Goal: Task Accomplishment & Management: Complete application form

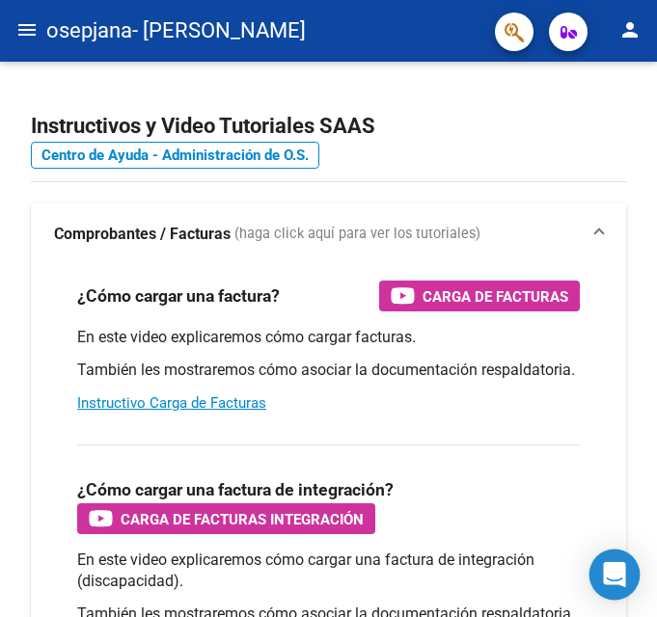
click at [623, 562] on div "Open Intercom Messenger" at bounding box center [614, 575] width 51 height 51
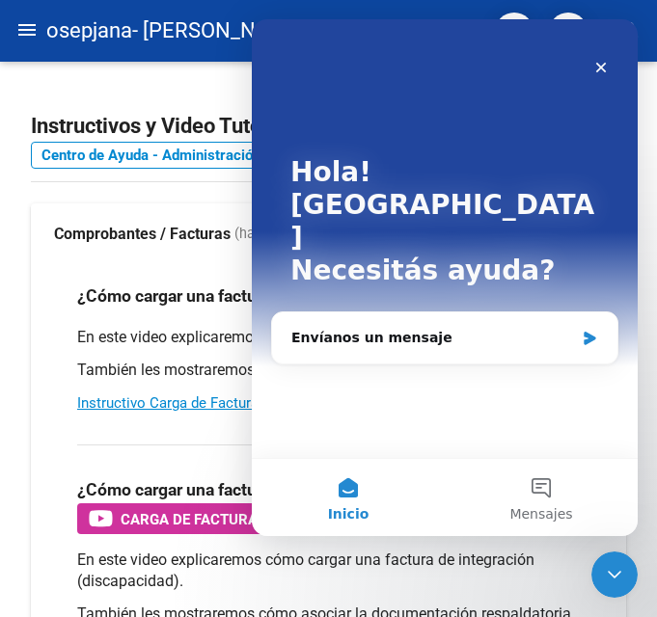
click at [624, 559] on div "Cerrar Intercom Messenger" at bounding box center [614, 574] width 46 height 46
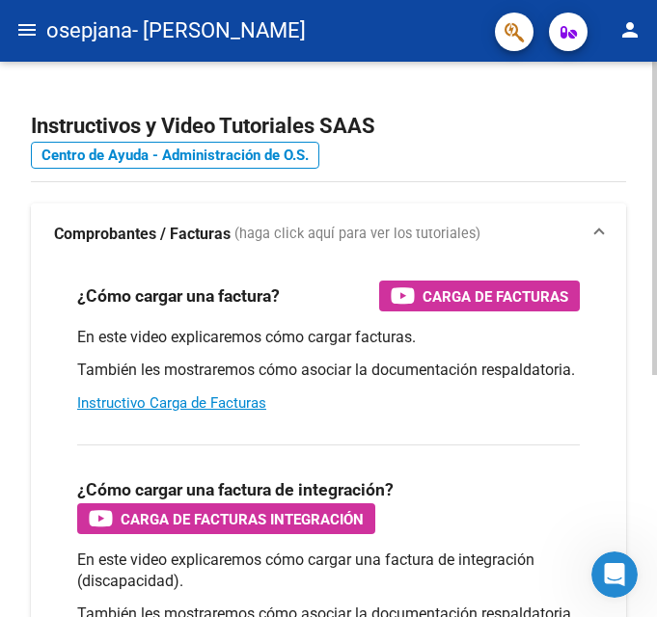
click at [407, 250] on mat-expansion-panel-header "Comprobantes / Facturas (haga click aquí para ver los tutoriales)" at bounding box center [328, 234] width 595 height 62
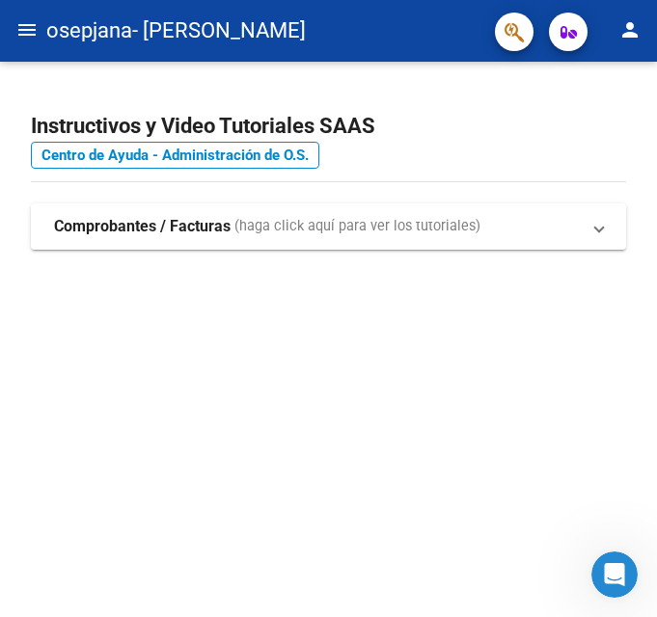
click at [28, 22] on mat-icon "menu" at bounding box center [26, 29] width 23 height 23
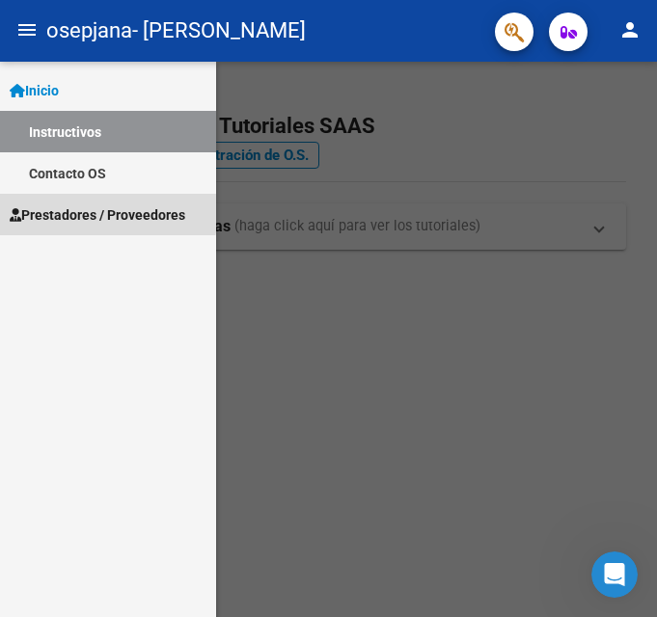
click at [89, 220] on span "Prestadores / Proveedores" at bounding box center [97, 214] width 175 height 21
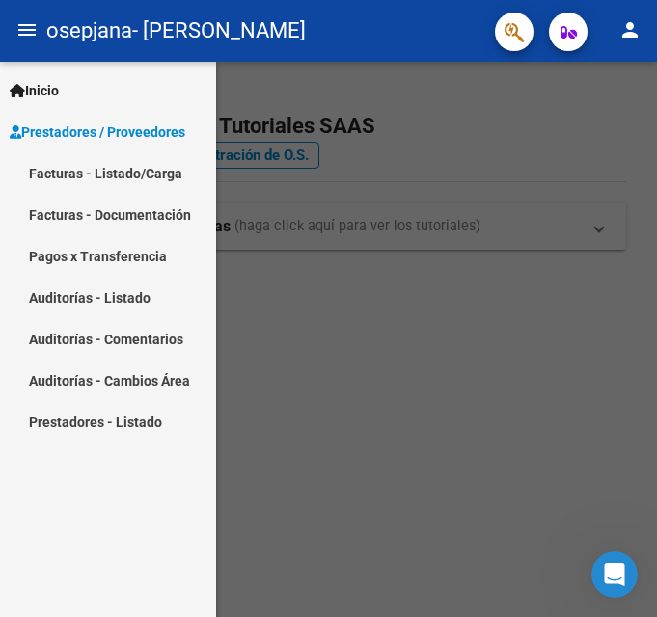
click at [89, 184] on link "Facturas - Listado/Carga" at bounding box center [108, 172] width 216 height 41
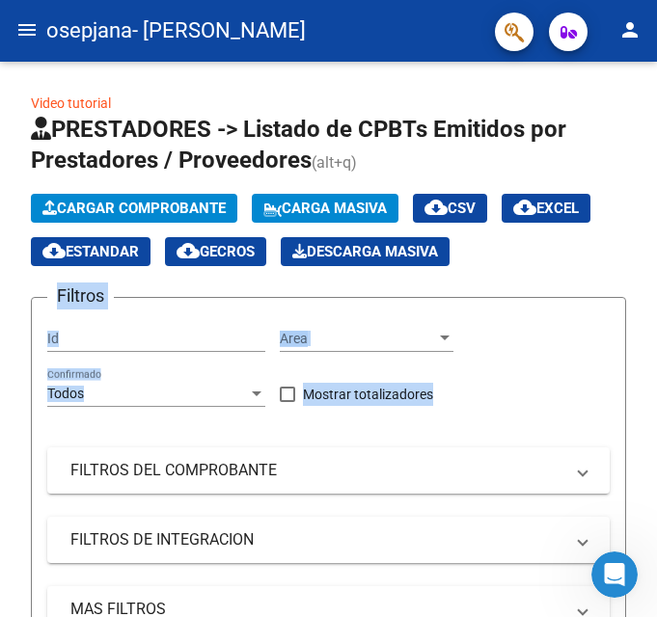
drag, startPoint x: 650, startPoint y: 158, endPoint x: 657, endPoint y: 408, distance: 249.8
click at [656, 408] on html "menu osepjana - [PERSON_NAME] SOLEDAD person Inicio Instructivos Contacto OS Pr…" at bounding box center [328, 308] width 657 height 617
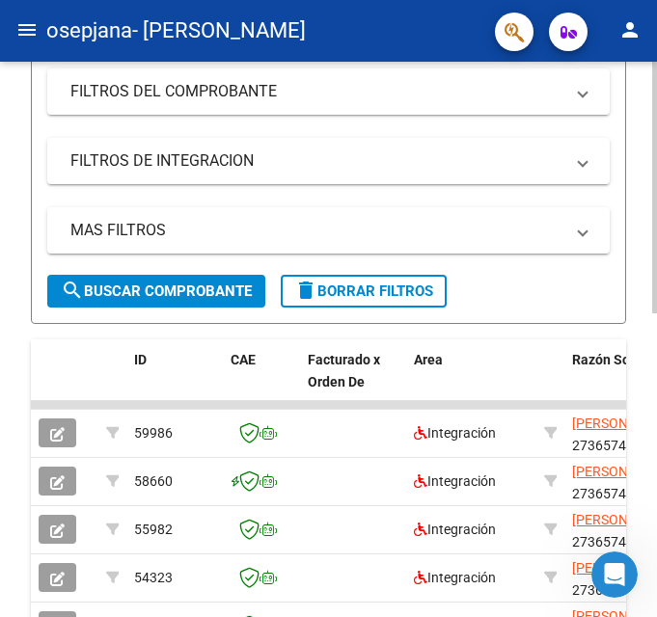
scroll to position [384, 0]
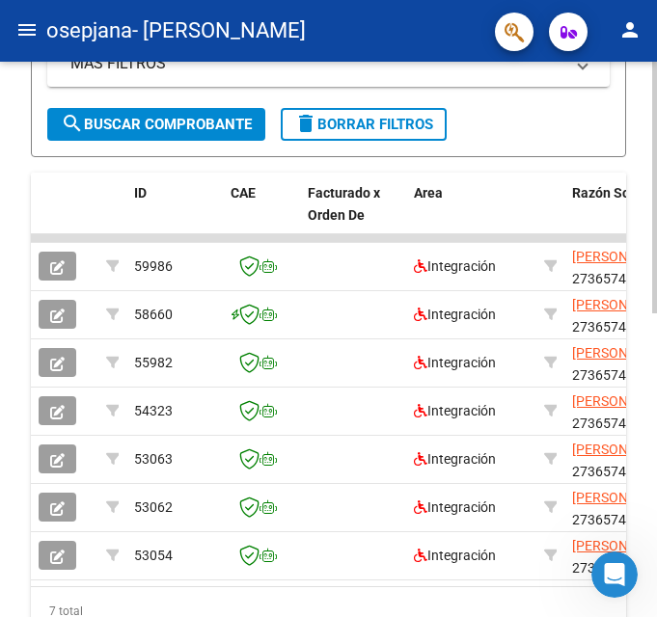
click at [646, 537] on div "Video tutorial PRESTADORES -> Listado de CPBTs Emitidos por Prestadores / Prove…" at bounding box center [330, 122] width 661 height 1212
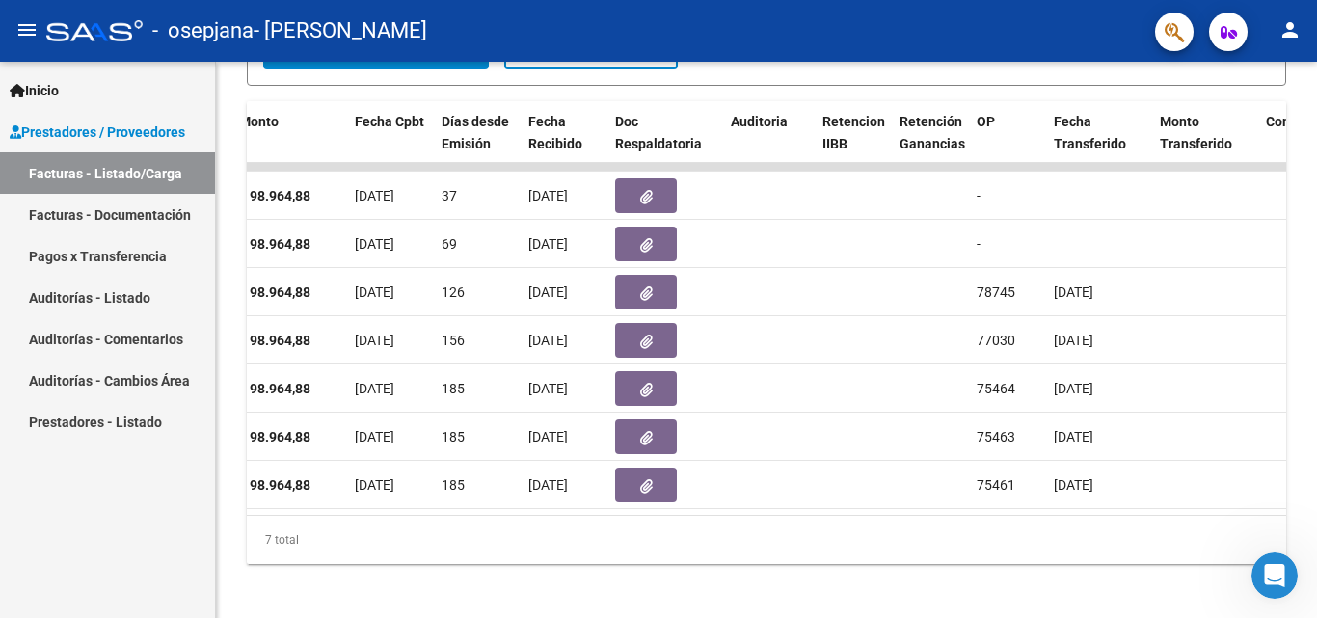
scroll to position [472, 0]
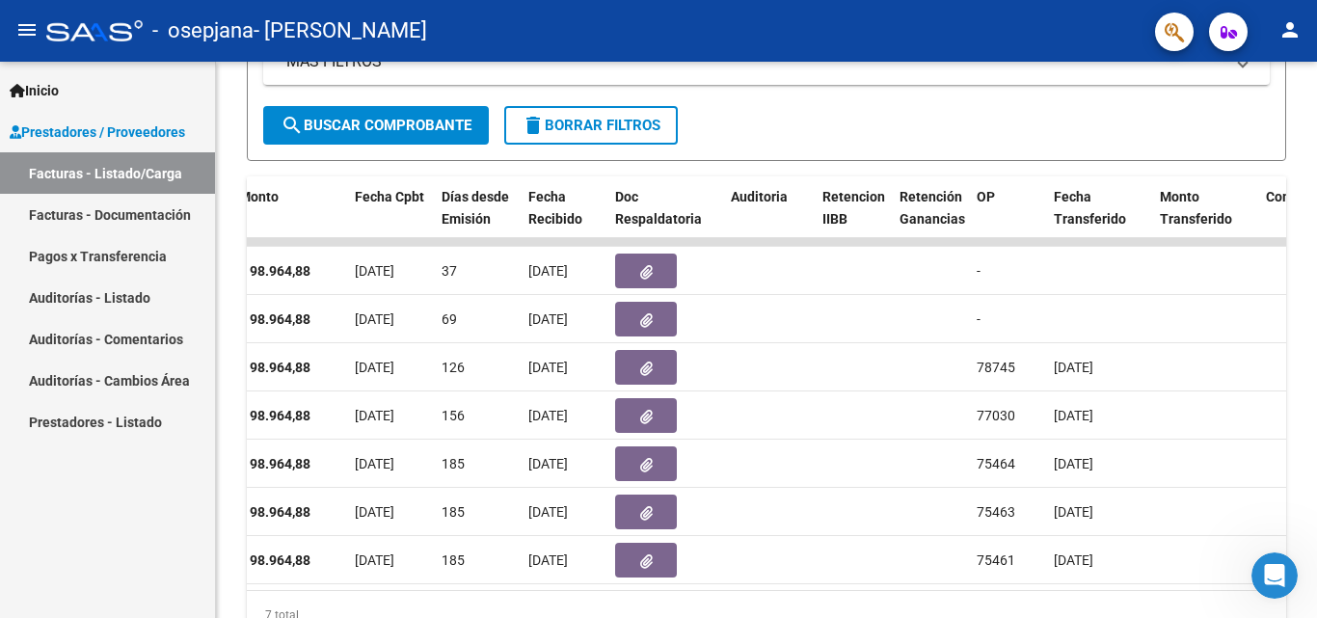
click at [173, 171] on link "Facturas - Listado/Carga" at bounding box center [107, 172] width 215 height 41
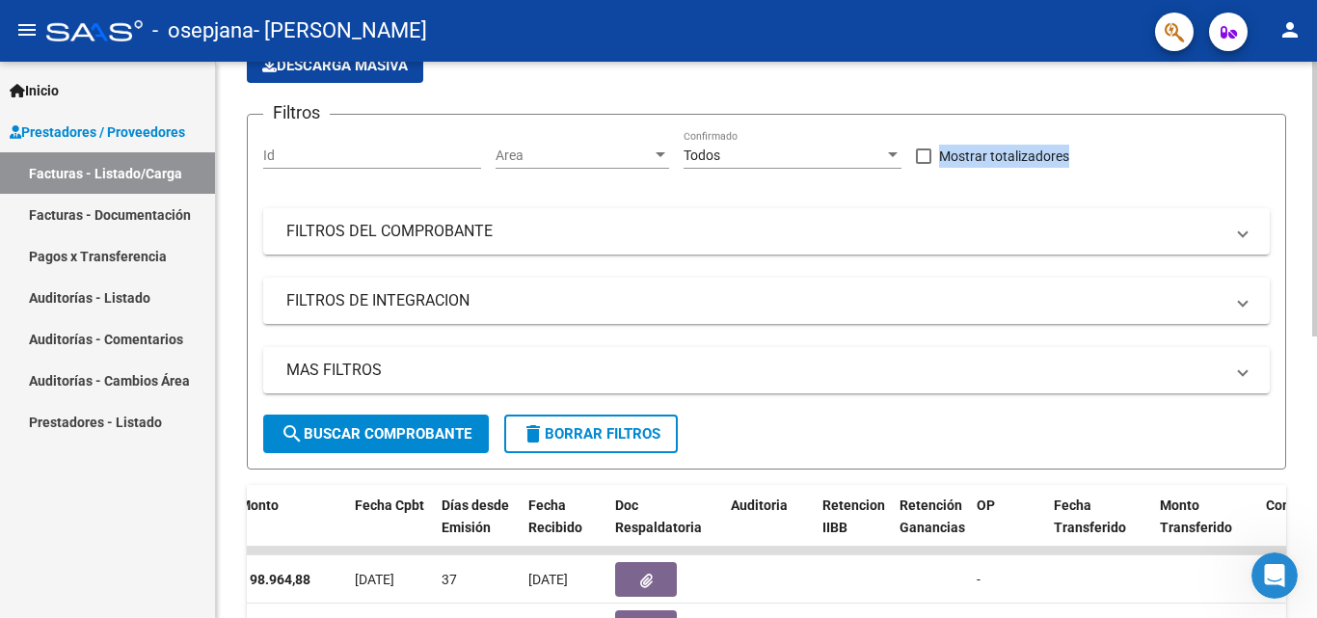
scroll to position [0, 0]
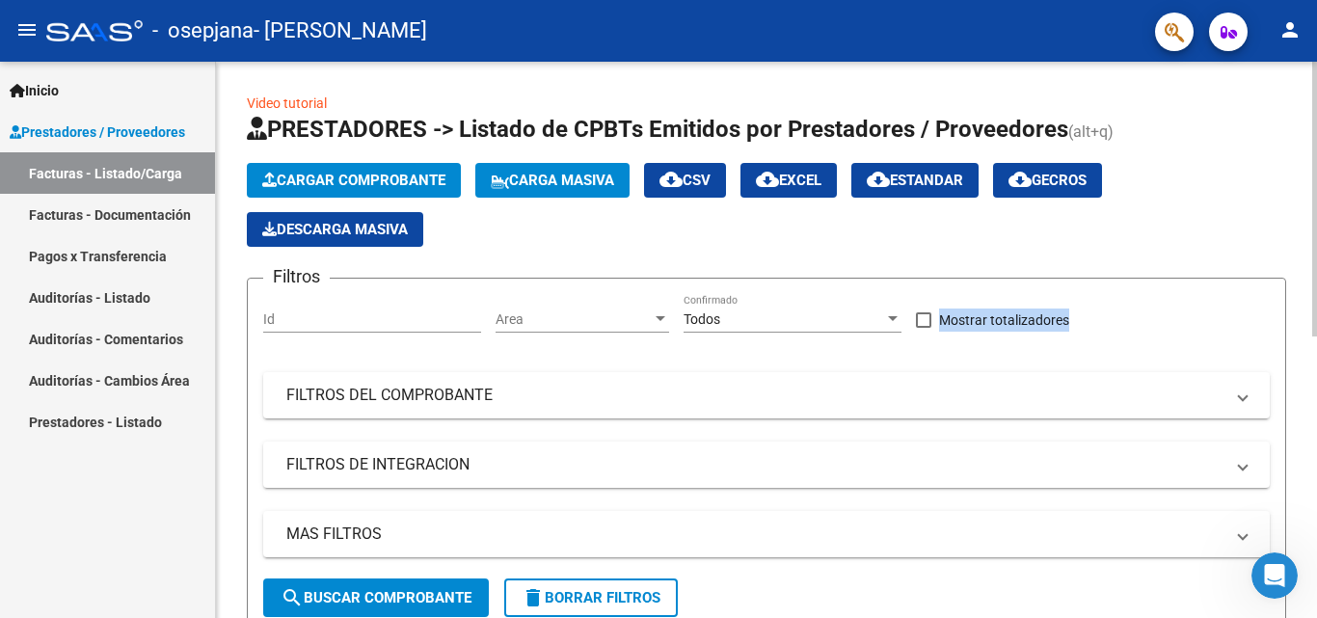
click at [656, 19] on div "menu - osepjana - [PERSON_NAME] SOLEDAD person Inicio Instructivos Contacto OS …" at bounding box center [658, 309] width 1317 height 618
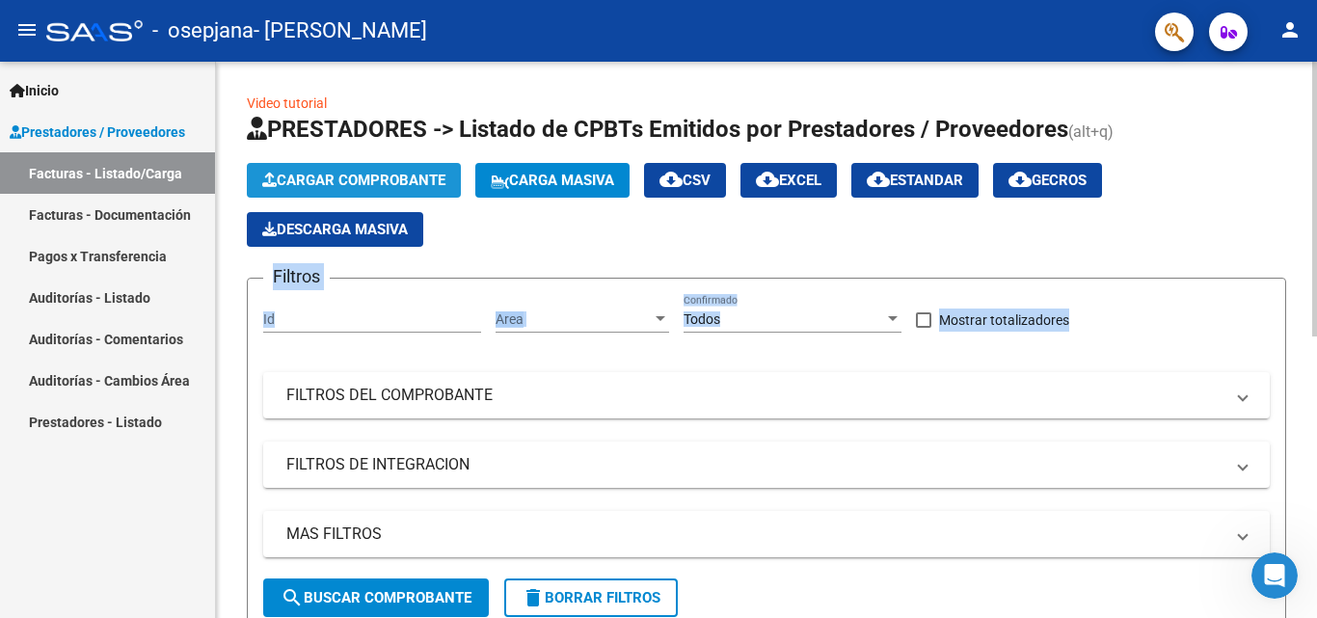
click at [397, 167] on button "Cargar Comprobante" at bounding box center [354, 180] width 214 height 35
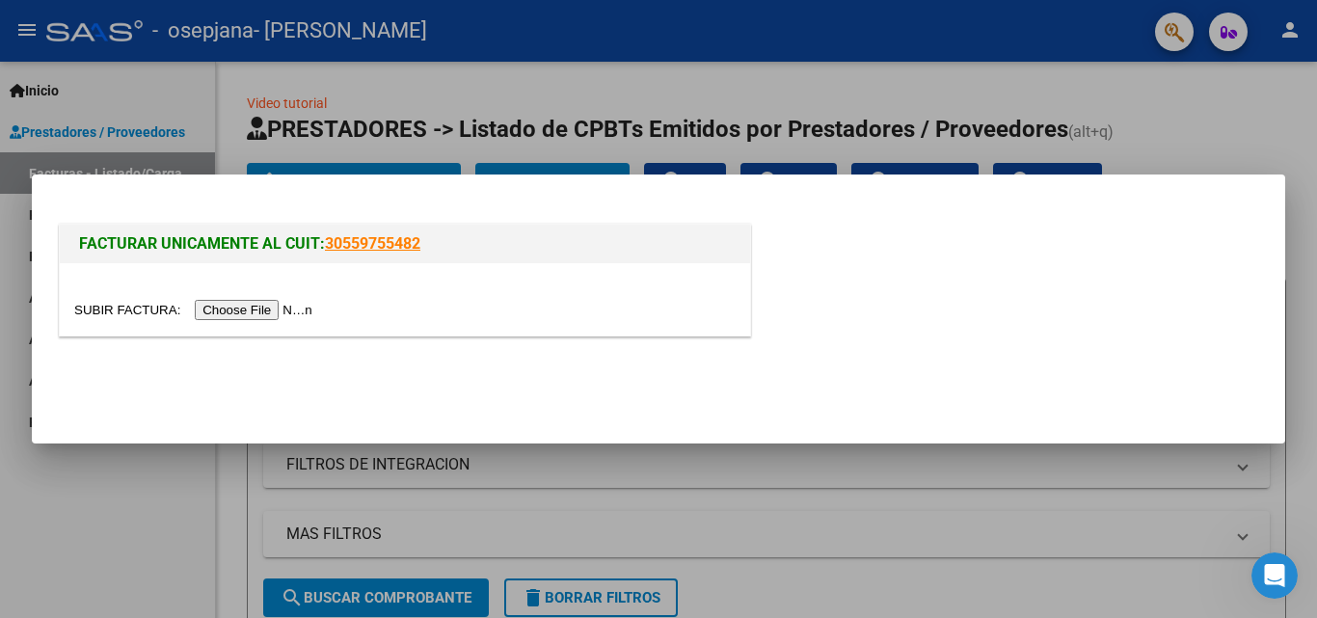
click at [292, 295] on div at bounding box center [405, 299] width 690 height 72
click at [291, 309] on input "file" at bounding box center [196, 310] width 244 height 20
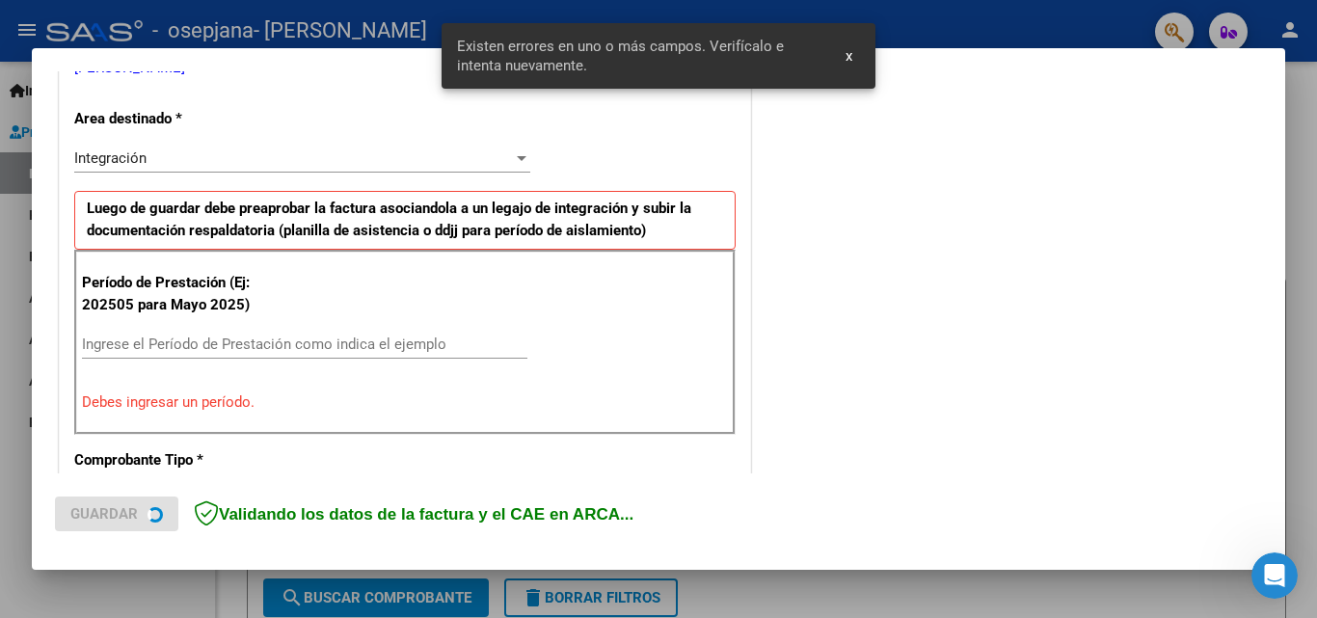
scroll to position [435, 0]
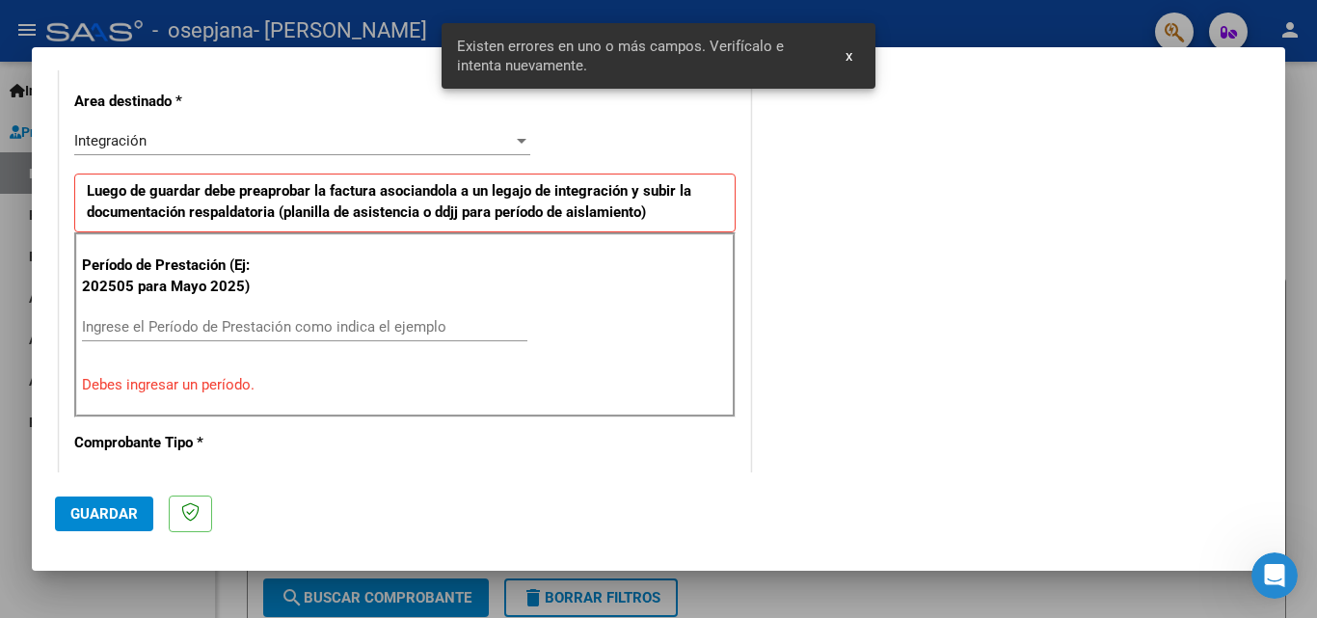
click at [375, 323] on input "Ingrese el Período de Prestación como indica el ejemplo" at bounding box center [304, 326] width 445 height 17
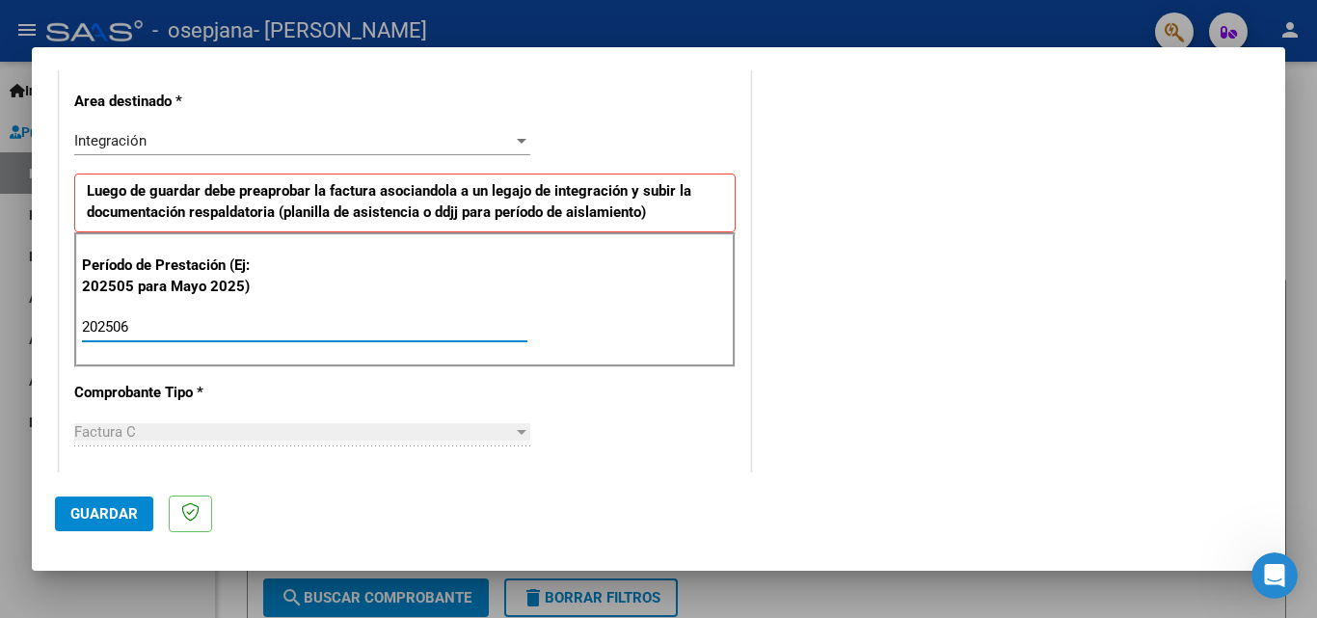
type input "202506"
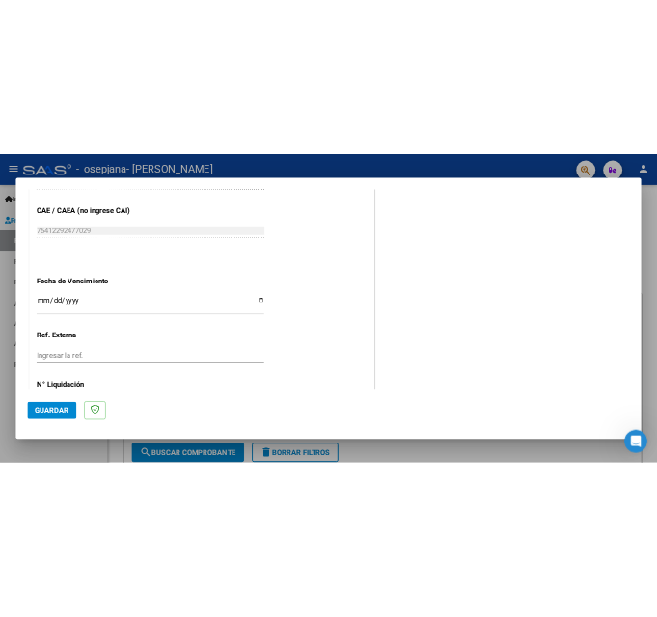
scroll to position [1218, 0]
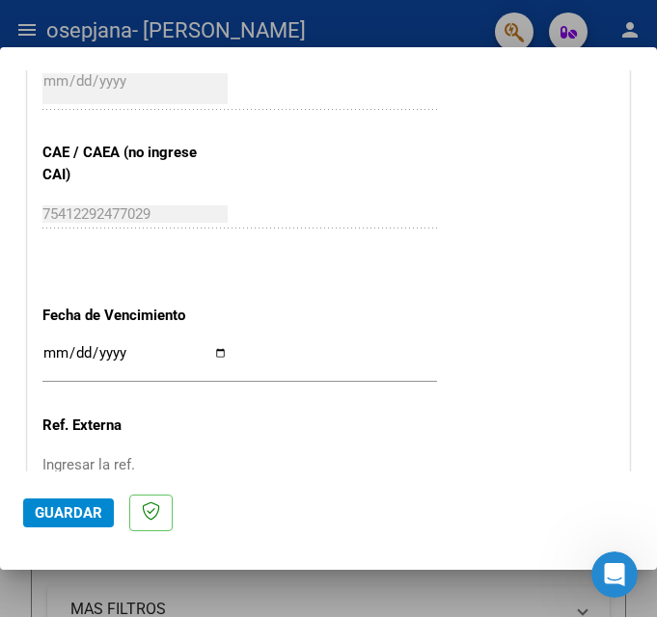
click at [125, 347] on input "Ingresar la fecha" at bounding box center [134, 360] width 185 height 31
click at [213, 353] on input "Ingresar la fecha" at bounding box center [134, 360] width 185 height 31
type input "[DATE]"
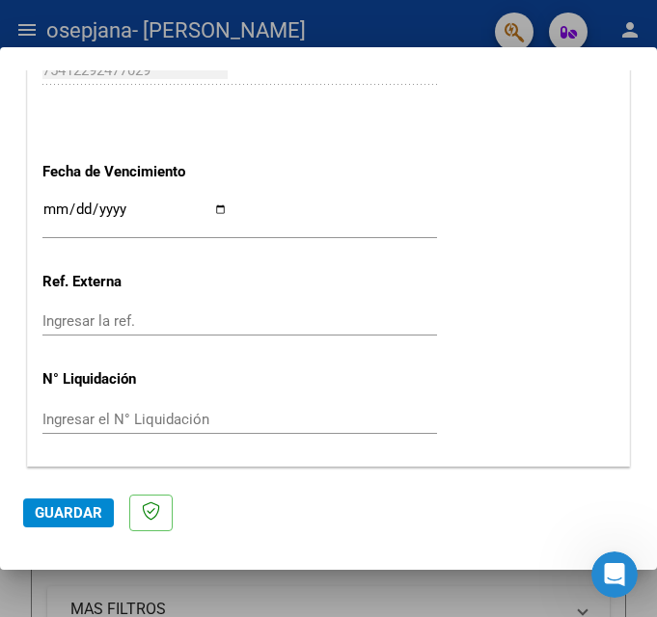
scroll to position [1419, 0]
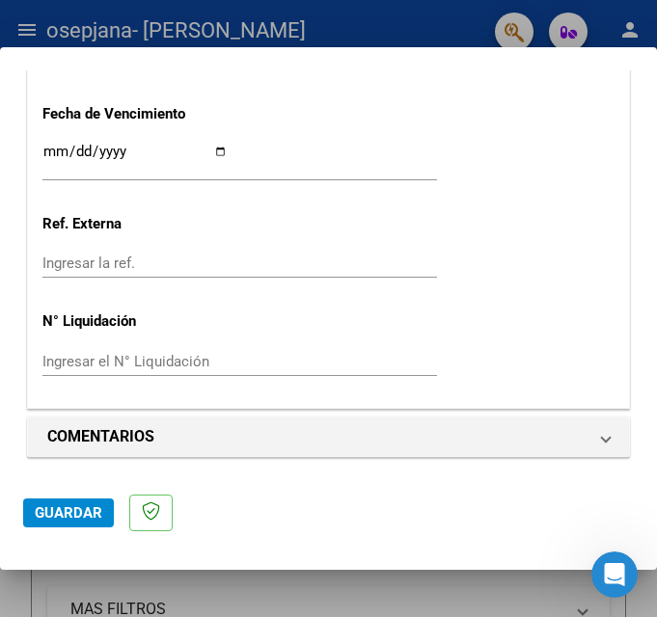
click at [85, 507] on span "Guardar" at bounding box center [68, 512] width 67 height 17
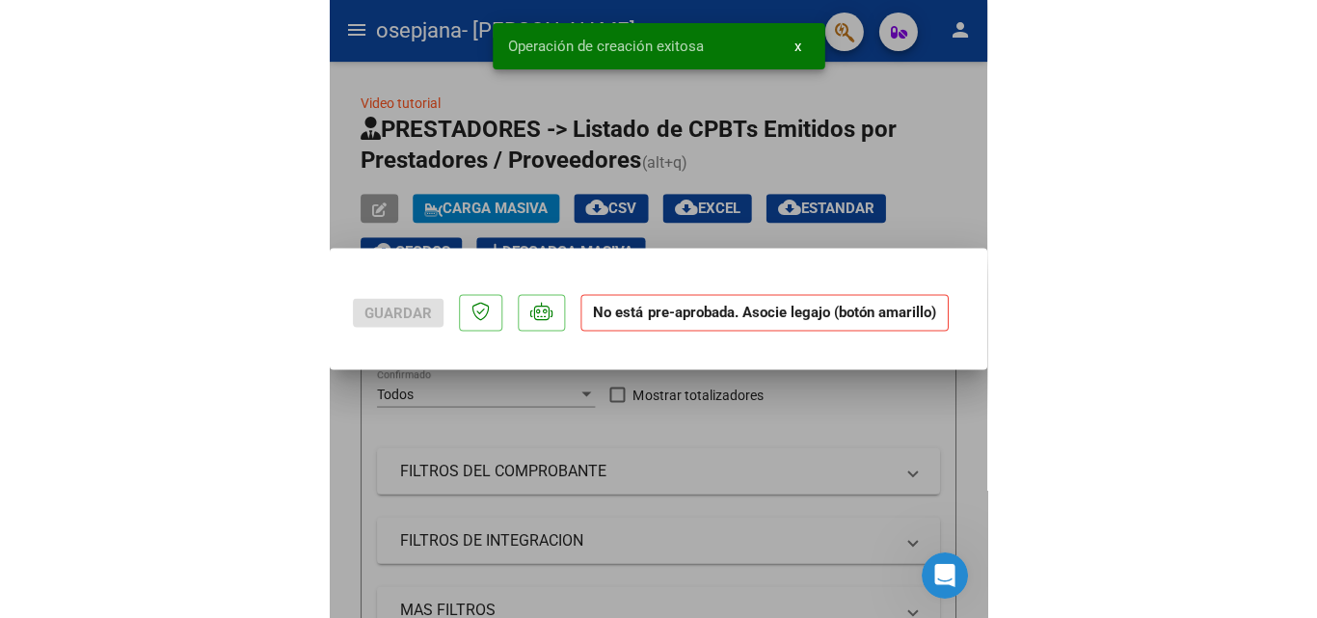
scroll to position [0, 0]
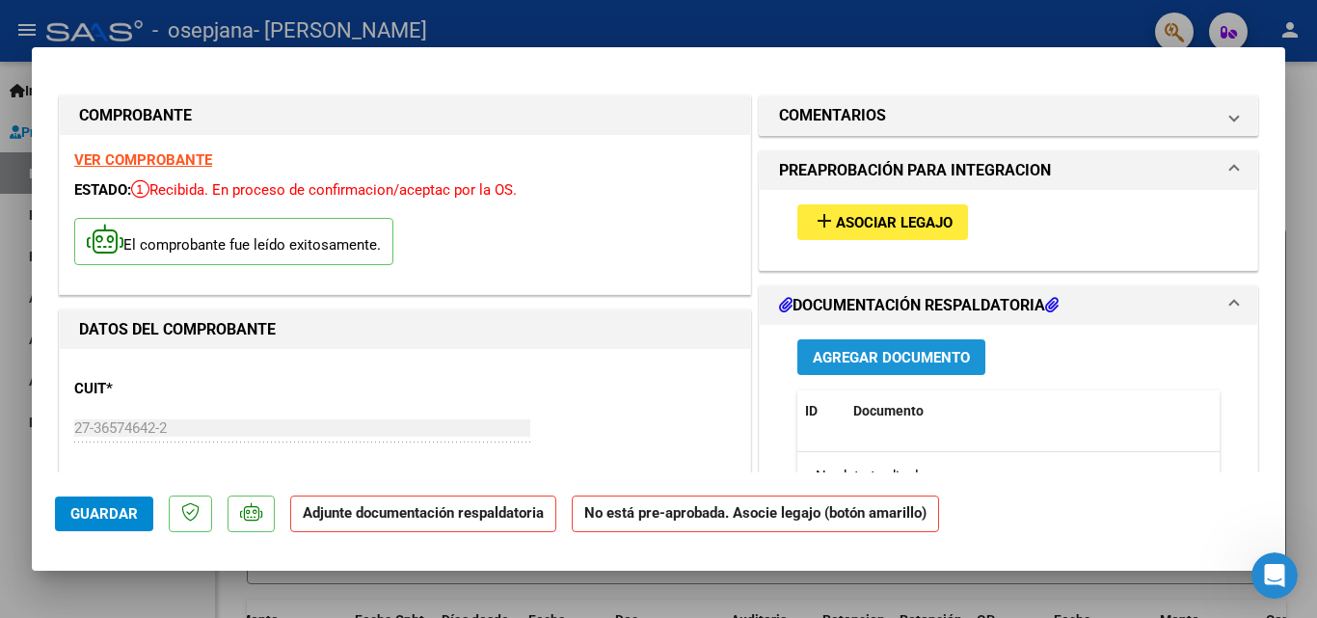
click at [656, 356] on span "Agregar Documento" at bounding box center [891, 357] width 157 height 17
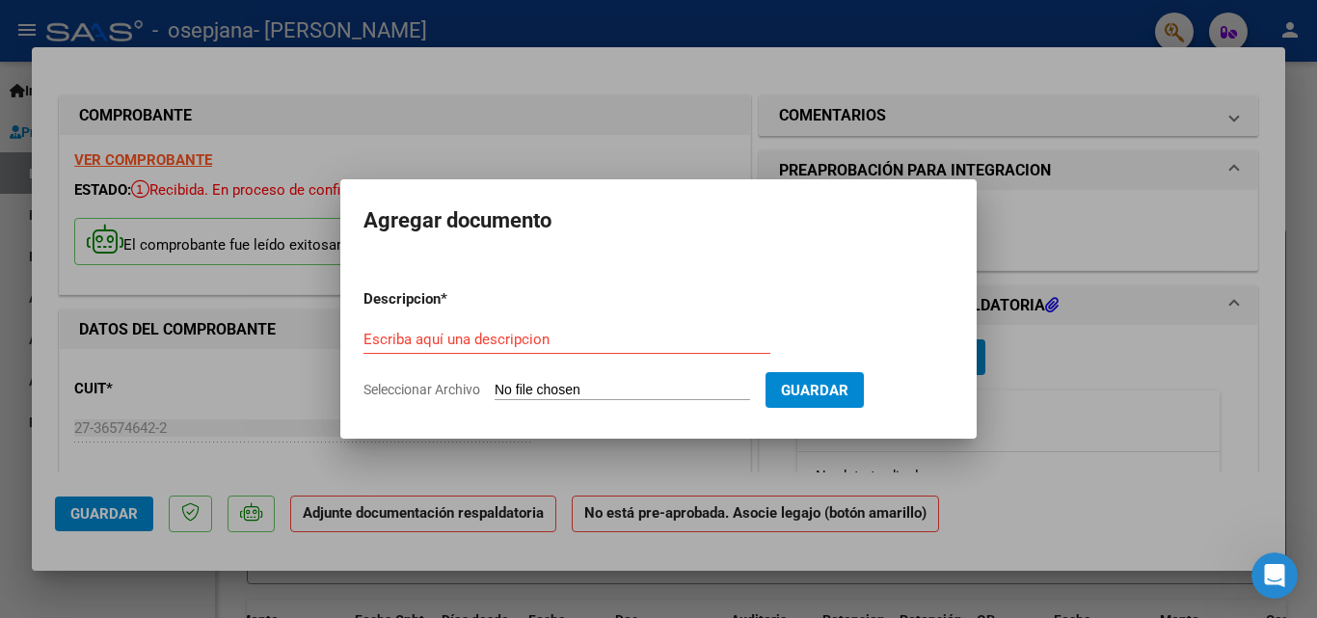
click at [464, 389] on span "Seleccionar Archivo" at bounding box center [421, 389] width 117 height 15
click at [495, 389] on input "Seleccionar Archivo" at bounding box center [622, 391] width 255 height 18
type input "C:\fakepath\FC [PERSON_NAME] 745.pdf"
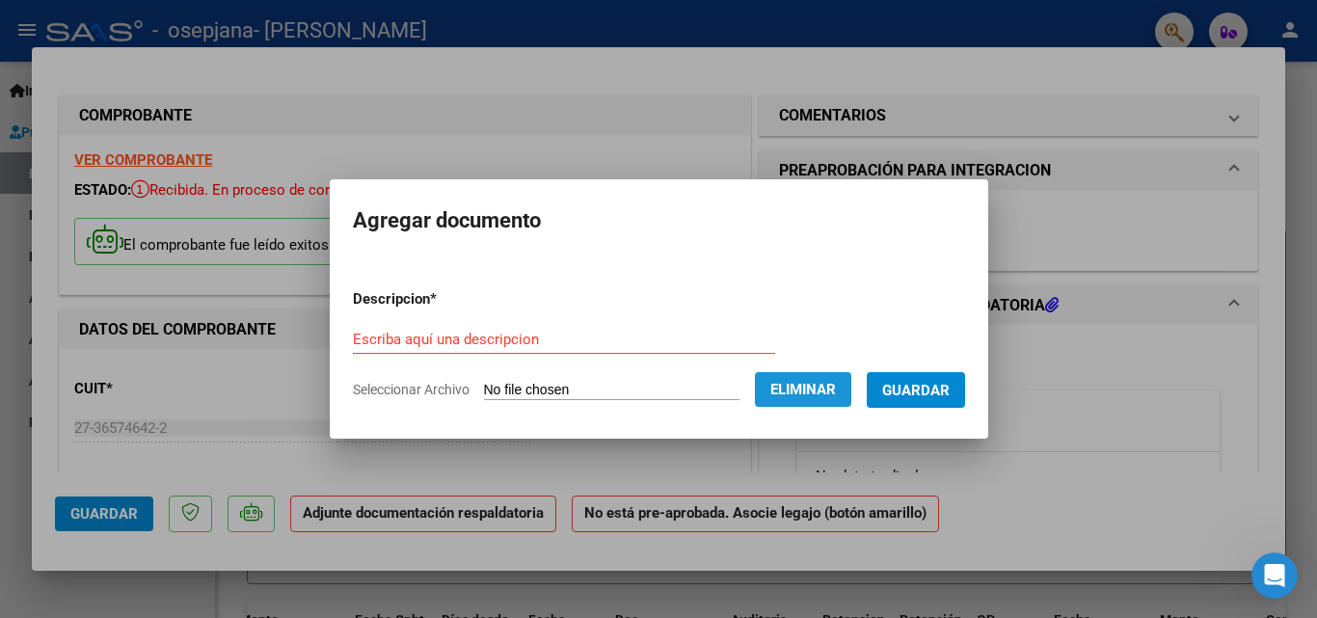
click at [656, 398] on button "Eliminar" at bounding box center [803, 389] width 96 height 35
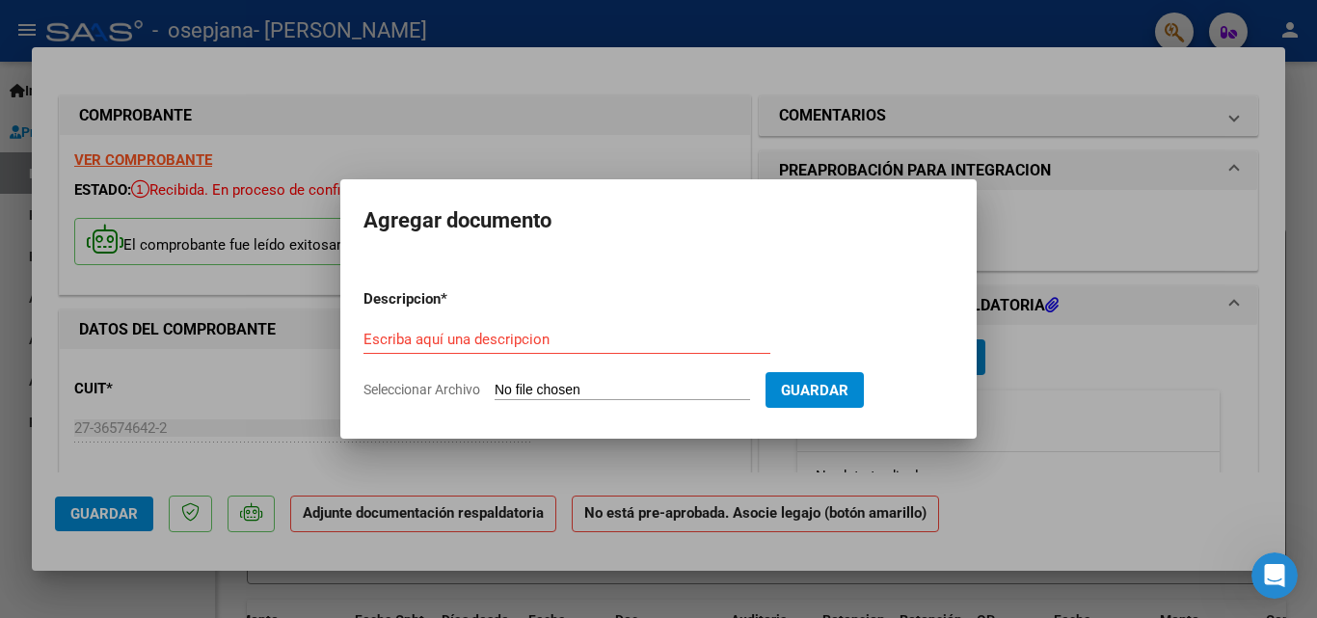
click at [561, 390] on input "Seleccionar Archivo" at bounding box center [622, 391] width 255 height 18
type input "C:\fakepath\Planilla [DATE] [PERSON_NAME].pdf"
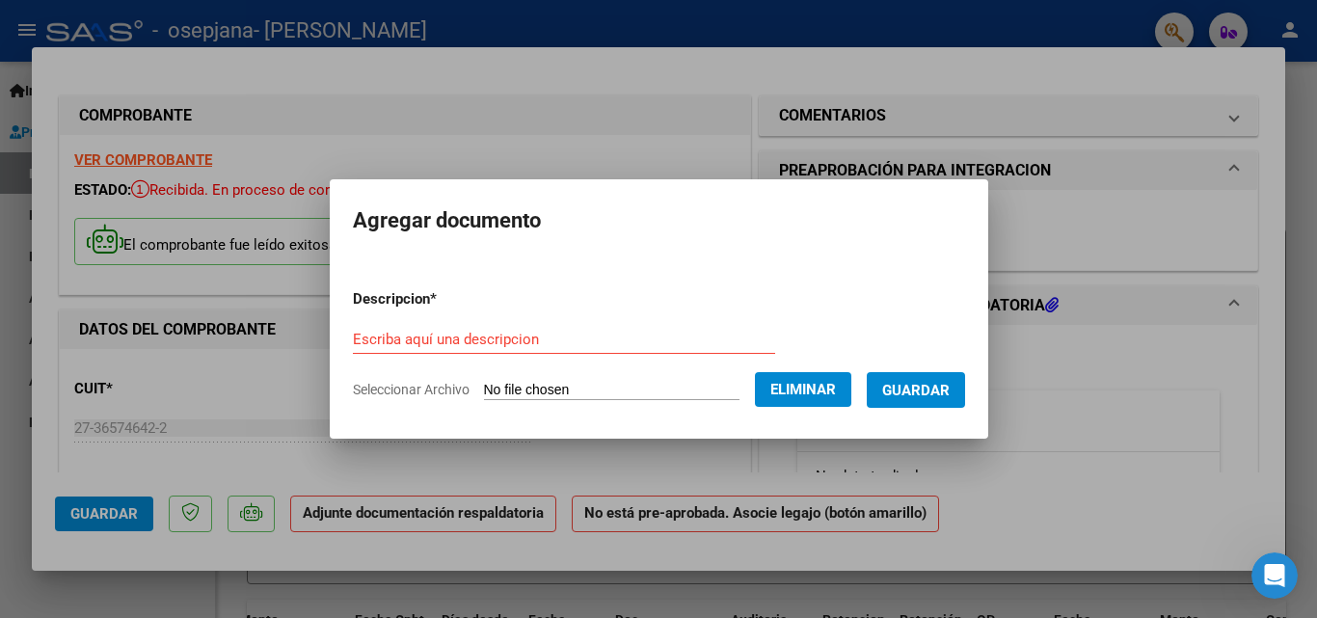
click at [490, 335] on input "Escriba aquí una descripcion" at bounding box center [564, 339] width 422 height 17
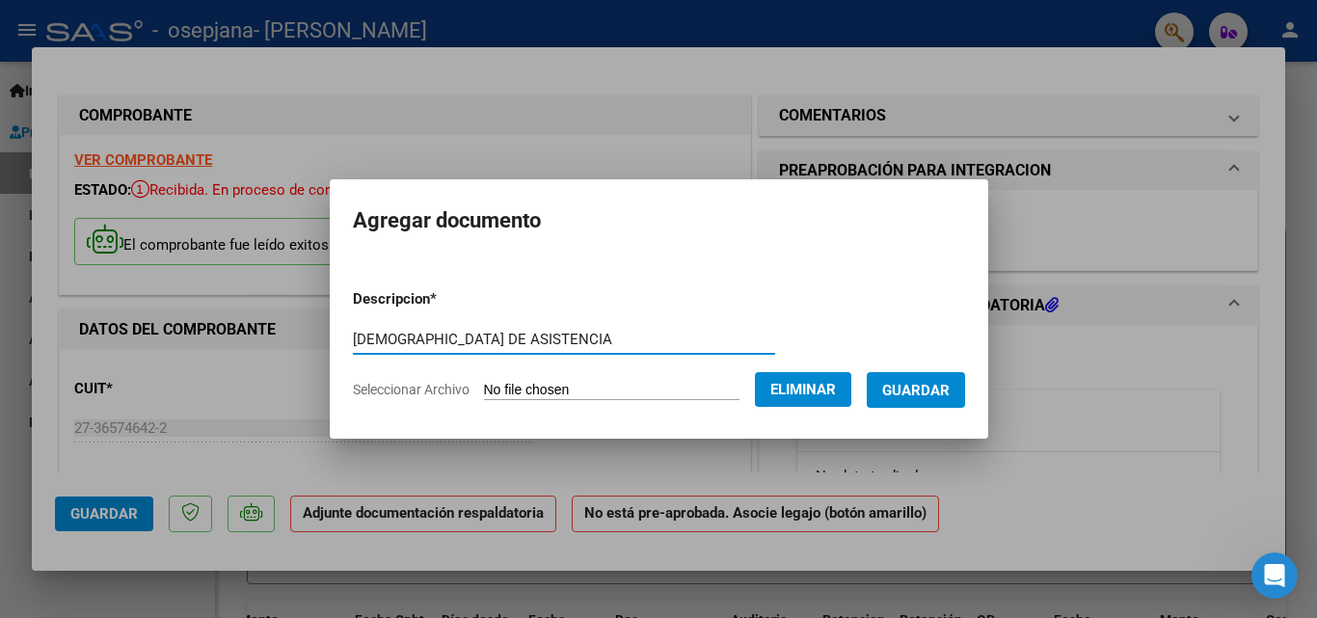
click at [353, 339] on input "[DEMOGRAPHIC_DATA] DE ASISTENCIA" at bounding box center [564, 339] width 422 height 17
type input "PLANILLA DE ASISTENCIA"
click at [656, 404] on button "Guardar" at bounding box center [916, 390] width 98 height 36
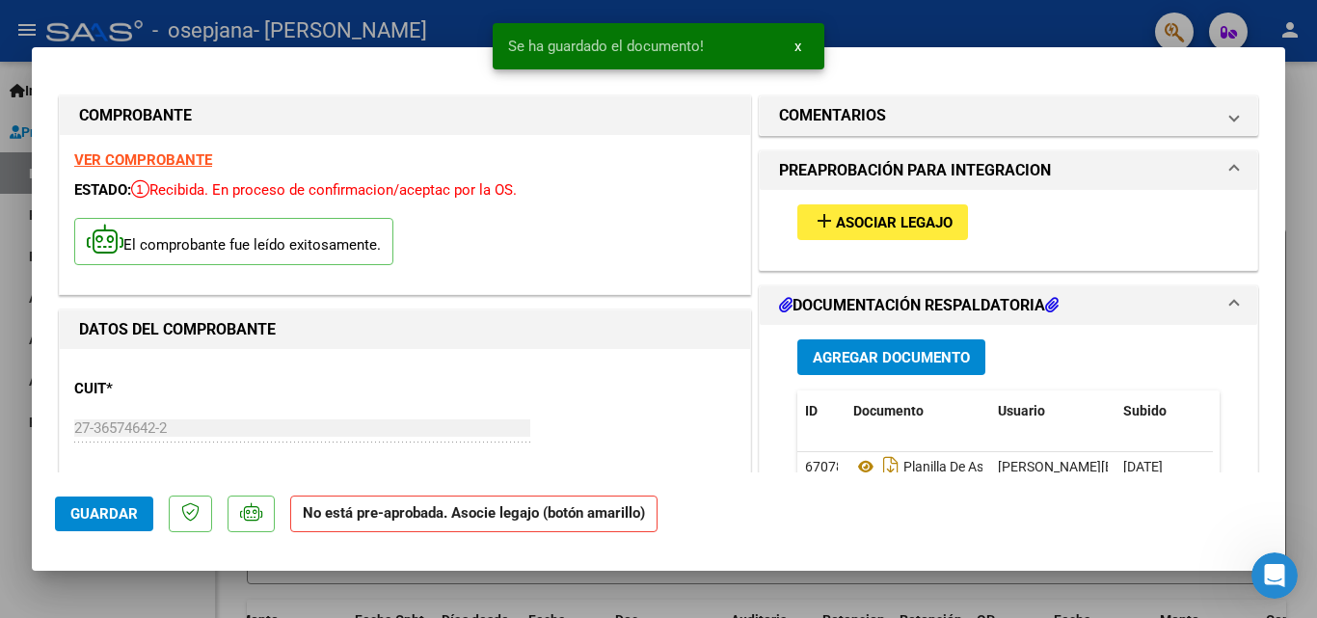
click at [164, 162] on strong "VER COMPROBANTE" at bounding box center [143, 159] width 138 height 17
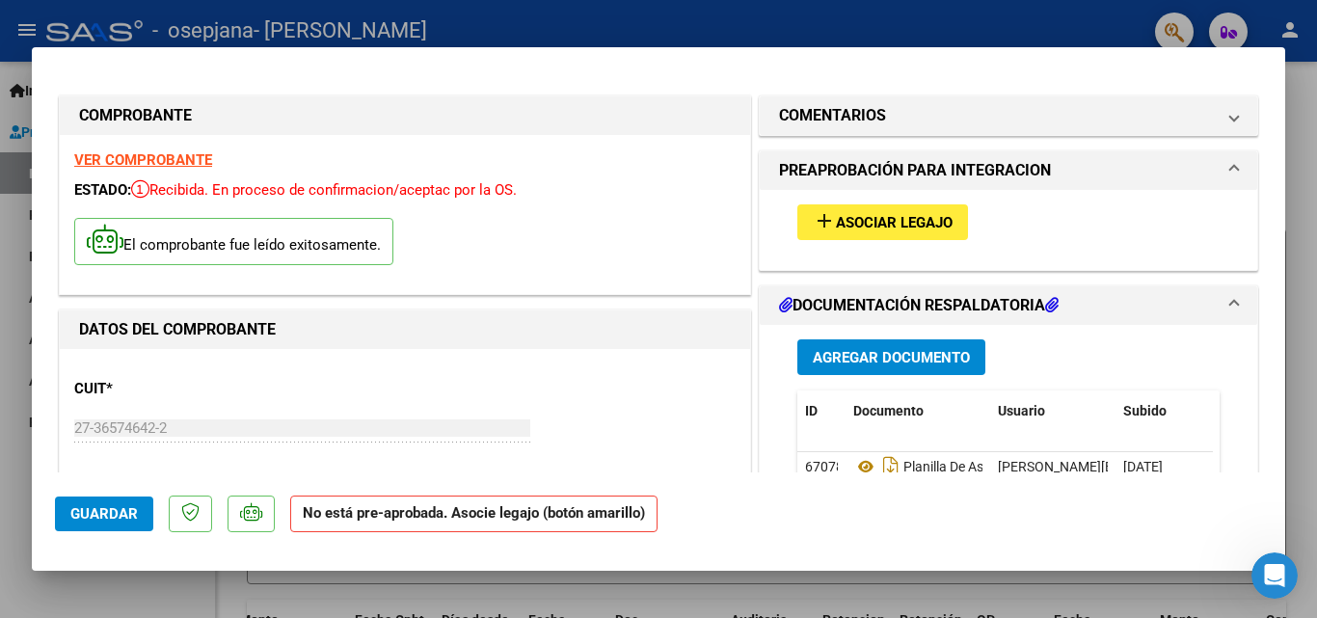
click at [656, 230] on span "Asociar Legajo" at bounding box center [894, 222] width 117 height 17
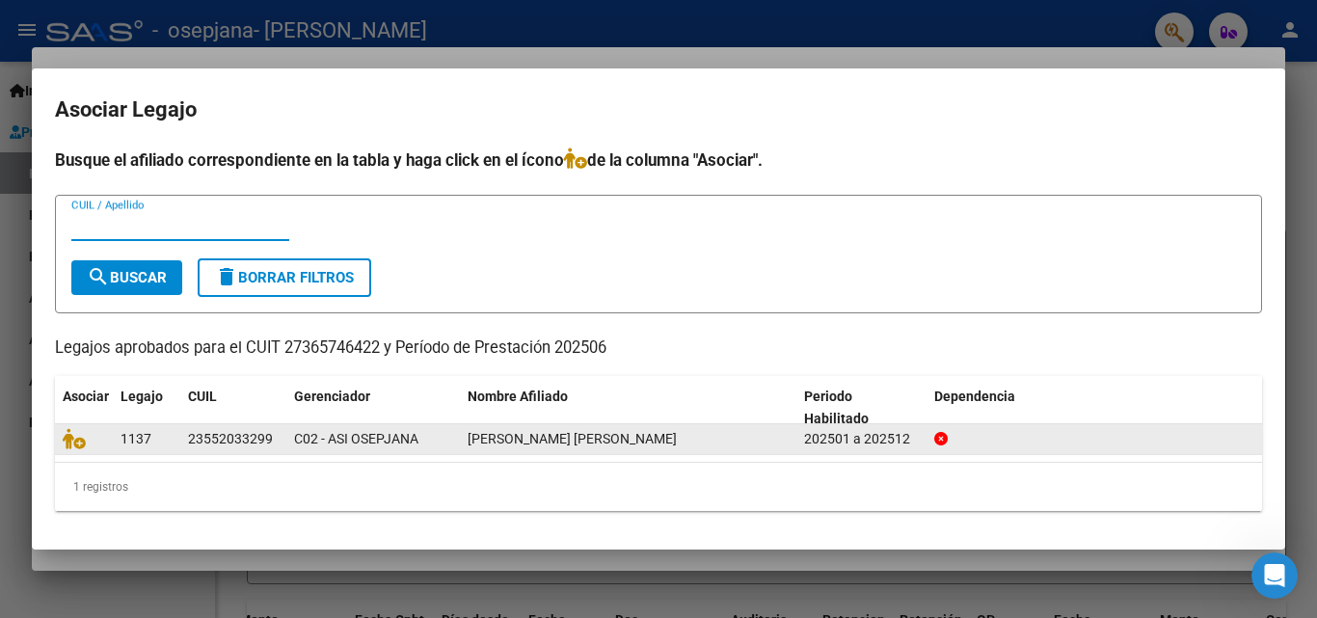
click at [58, 438] on datatable-body-cell at bounding box center [84, 439] width 58 height 30
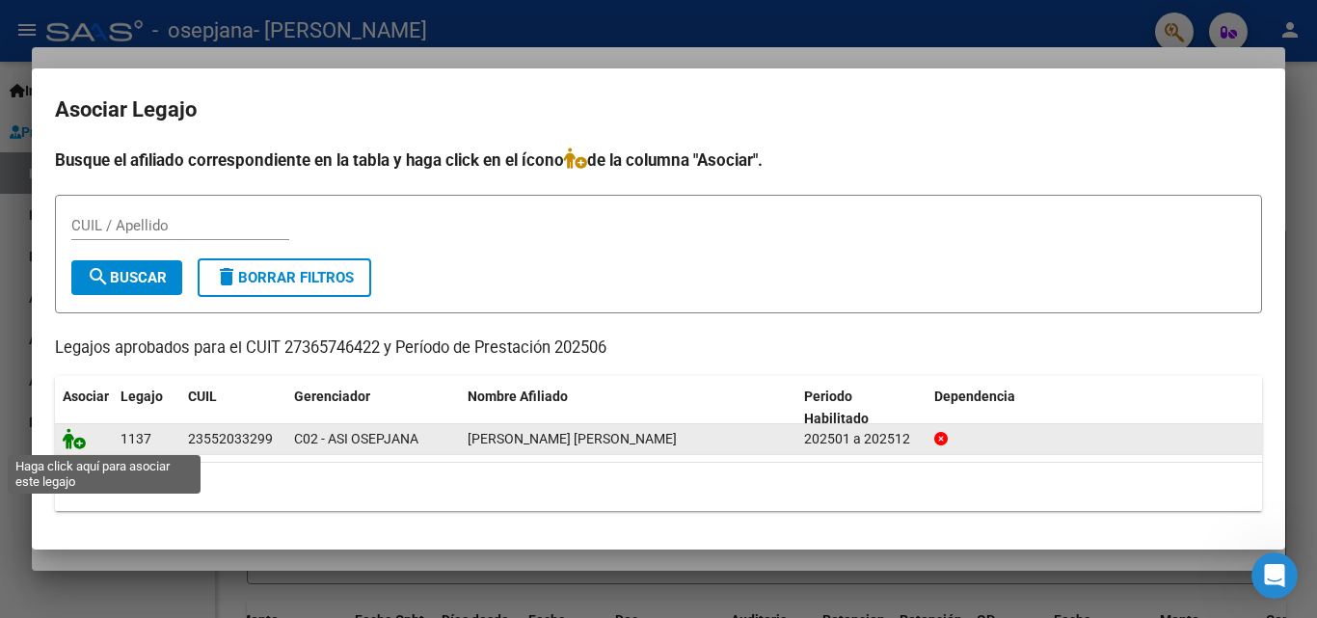
click at [76, 443] on icon at bounding box center [74, 438] width 23 height 21
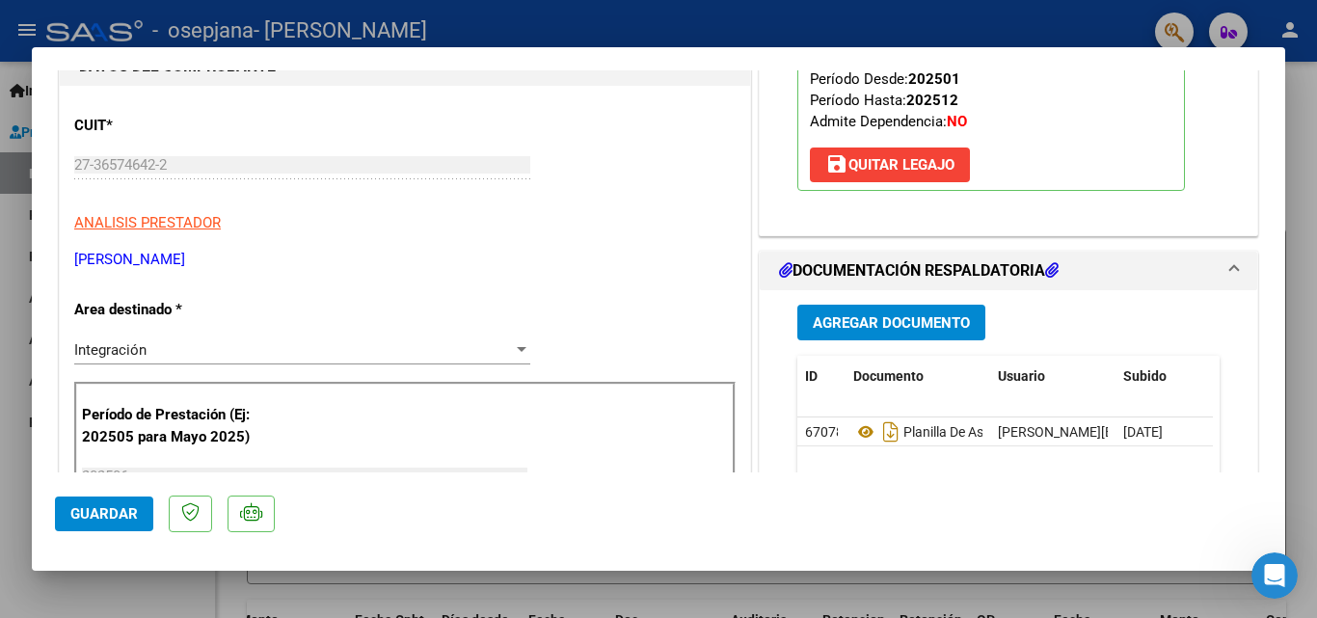
scroll to position [616, 0]
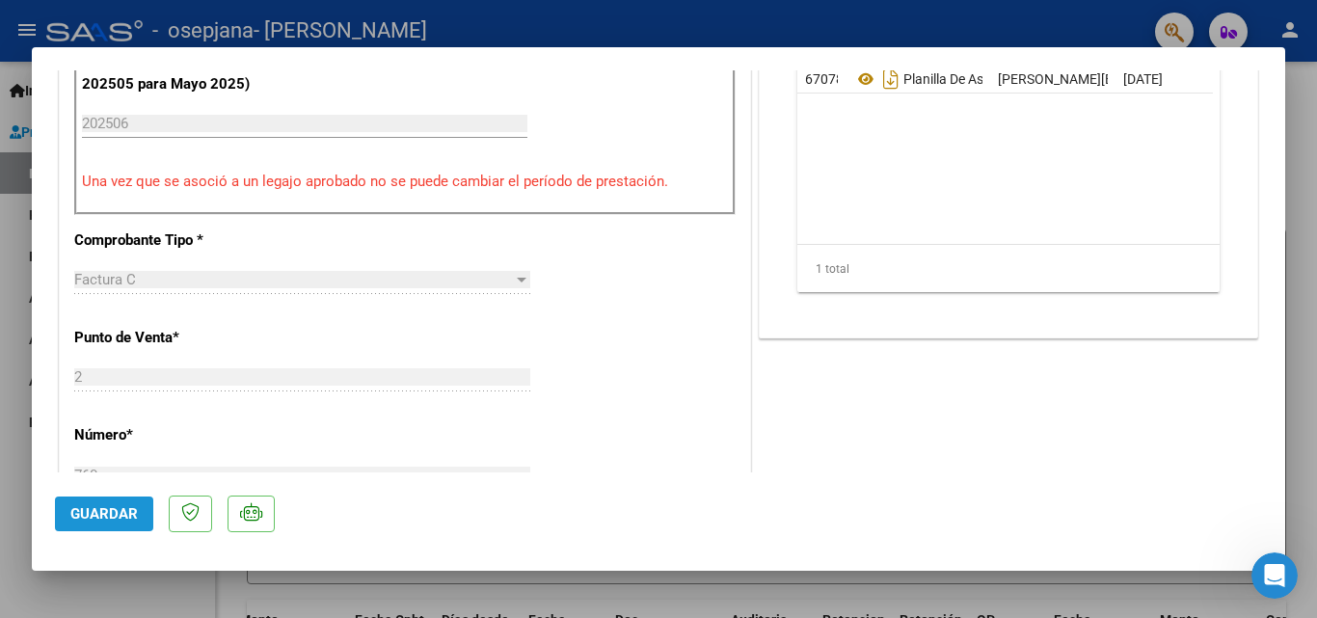
click at [112, 526] on button "Guardar" at bounding box center [104, 514] width 98 height 35
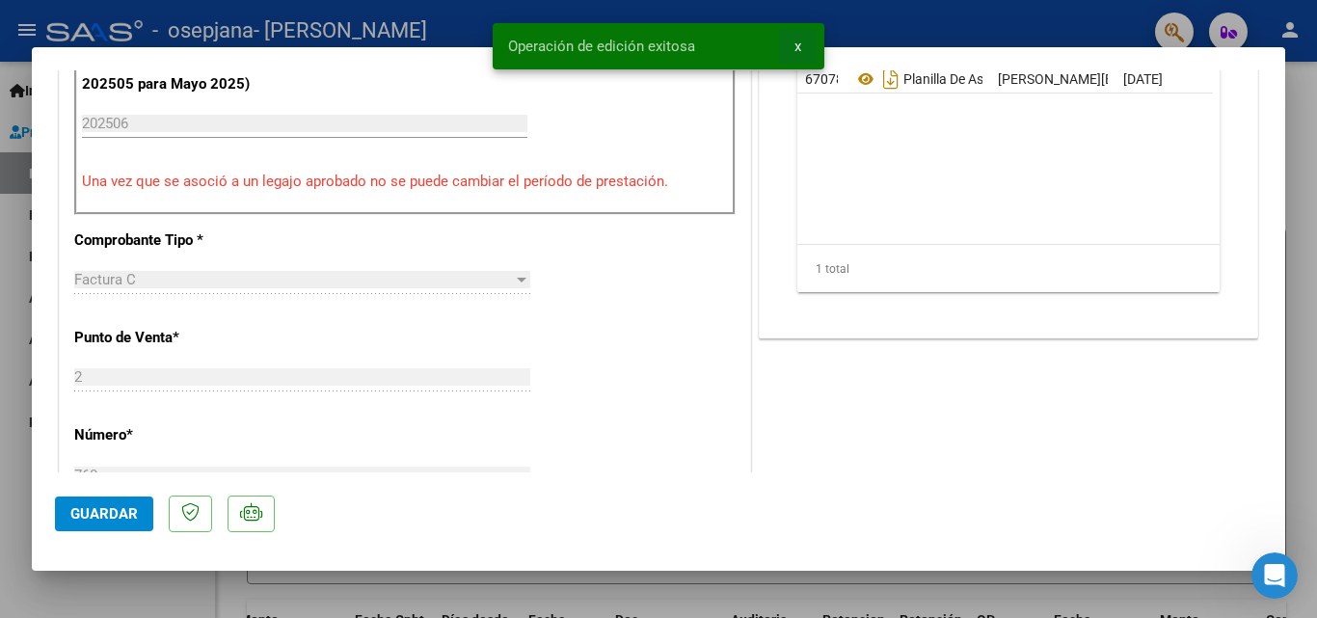
click at [656, 47] on span "x" at bounding box center [797, 46] width 7 height 17
